Goal: Find specific page/section

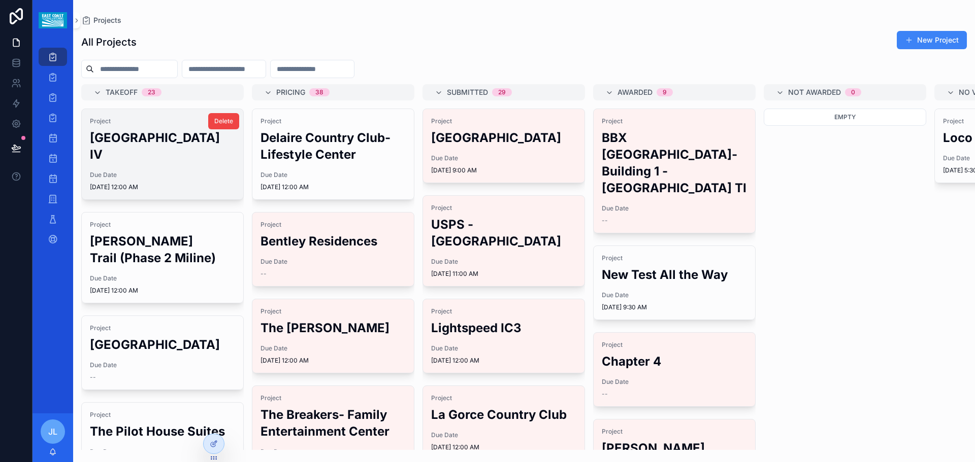
click at [147, 162] on h2 "[GEOGRAPHIC_DATA] IV" at bounding box center [162, 146] width 145 height 34
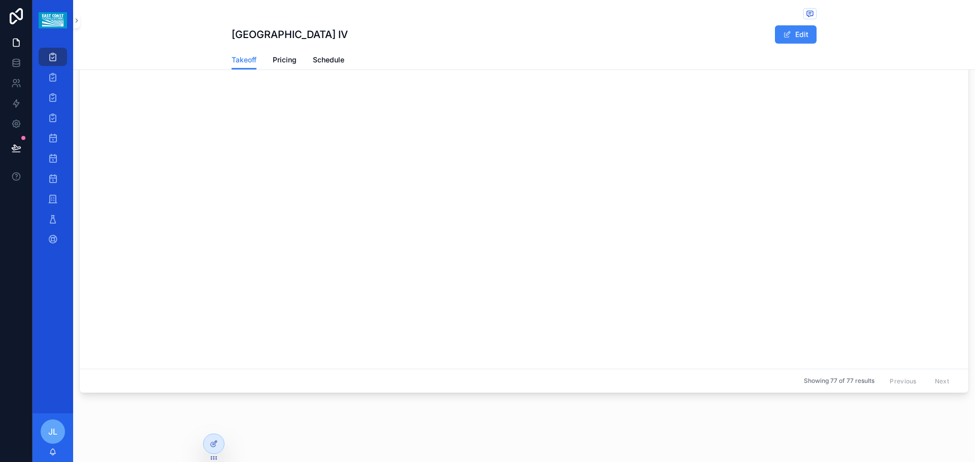
scroll to position [914, 0]
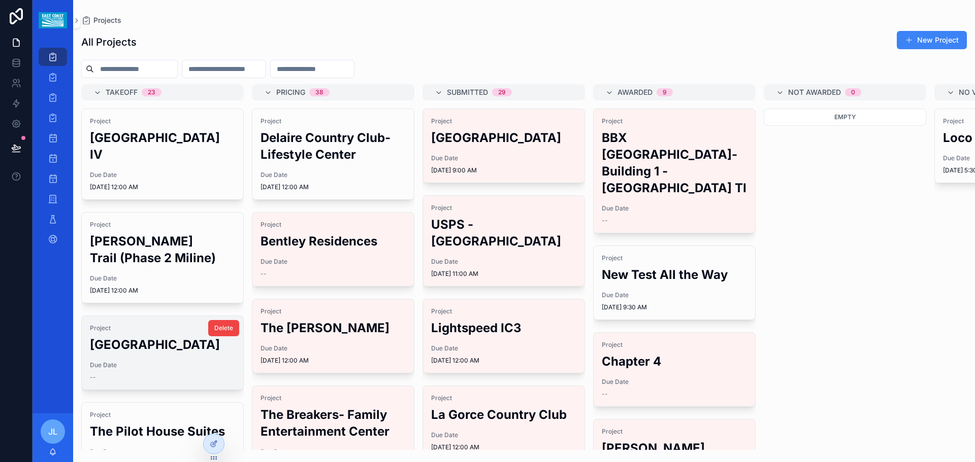
click at [142, 353] on h2 "[GEOGRAPHIC_DATA]" at bounding box center [162, 345] width 145 height 17
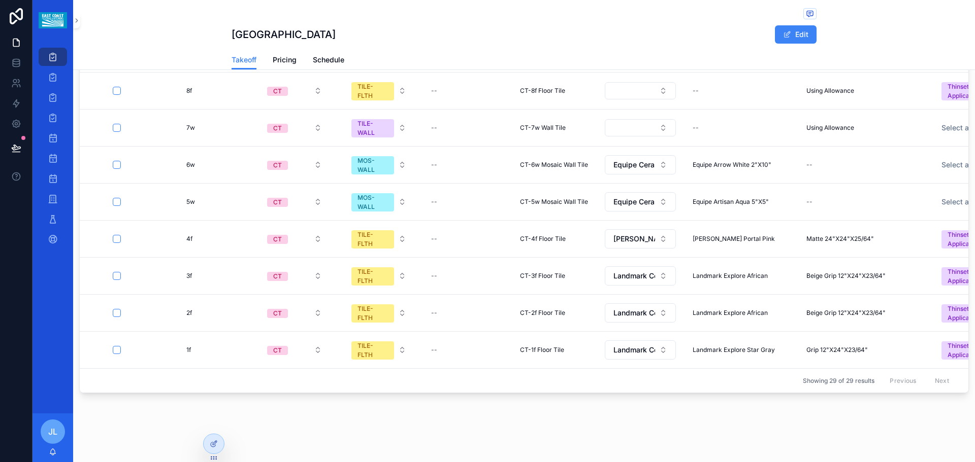
scroll to position [522, 0]
